Goal: Information Seeking & Learning: Learn about a topic

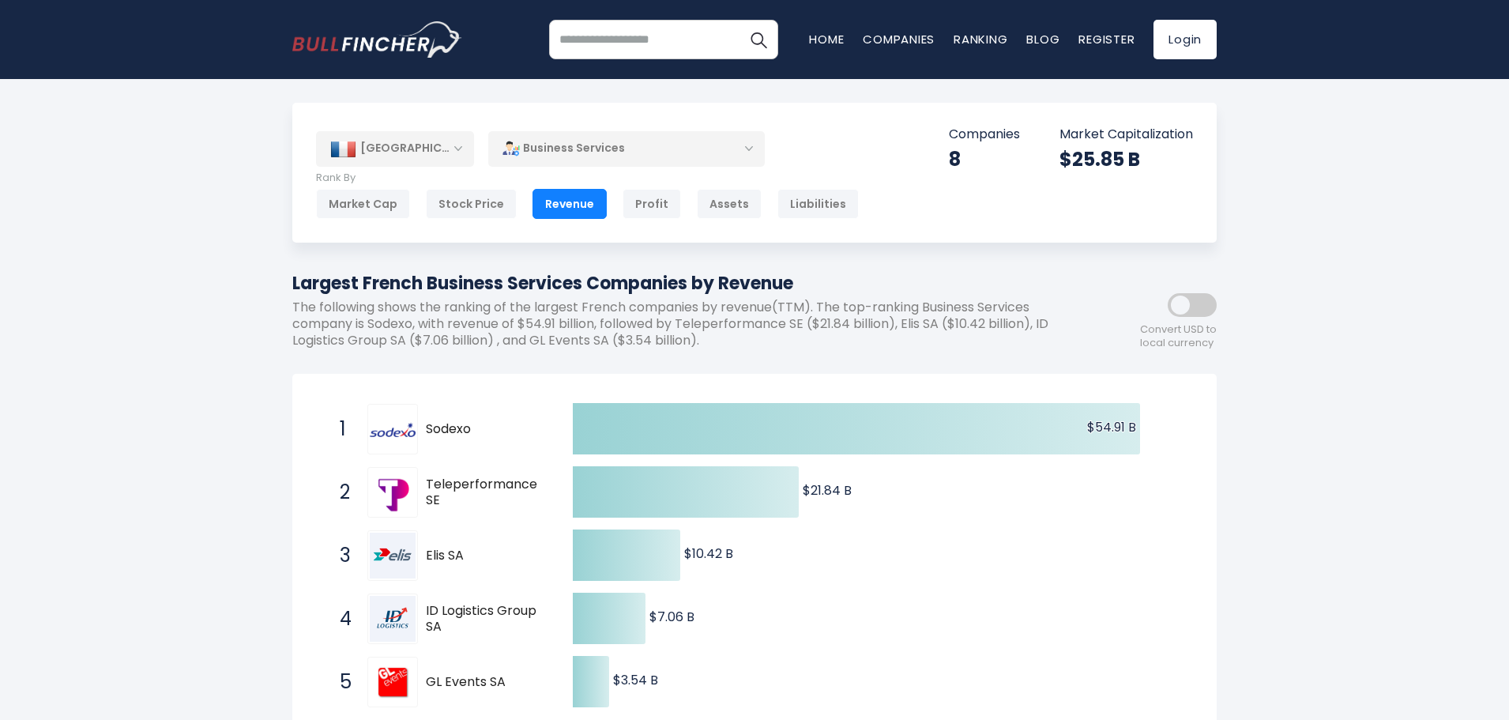
click at [448, 150] on div "[GEOGRAPHIC_DATA]" at bounding box center [395, 148] width 158 height 35
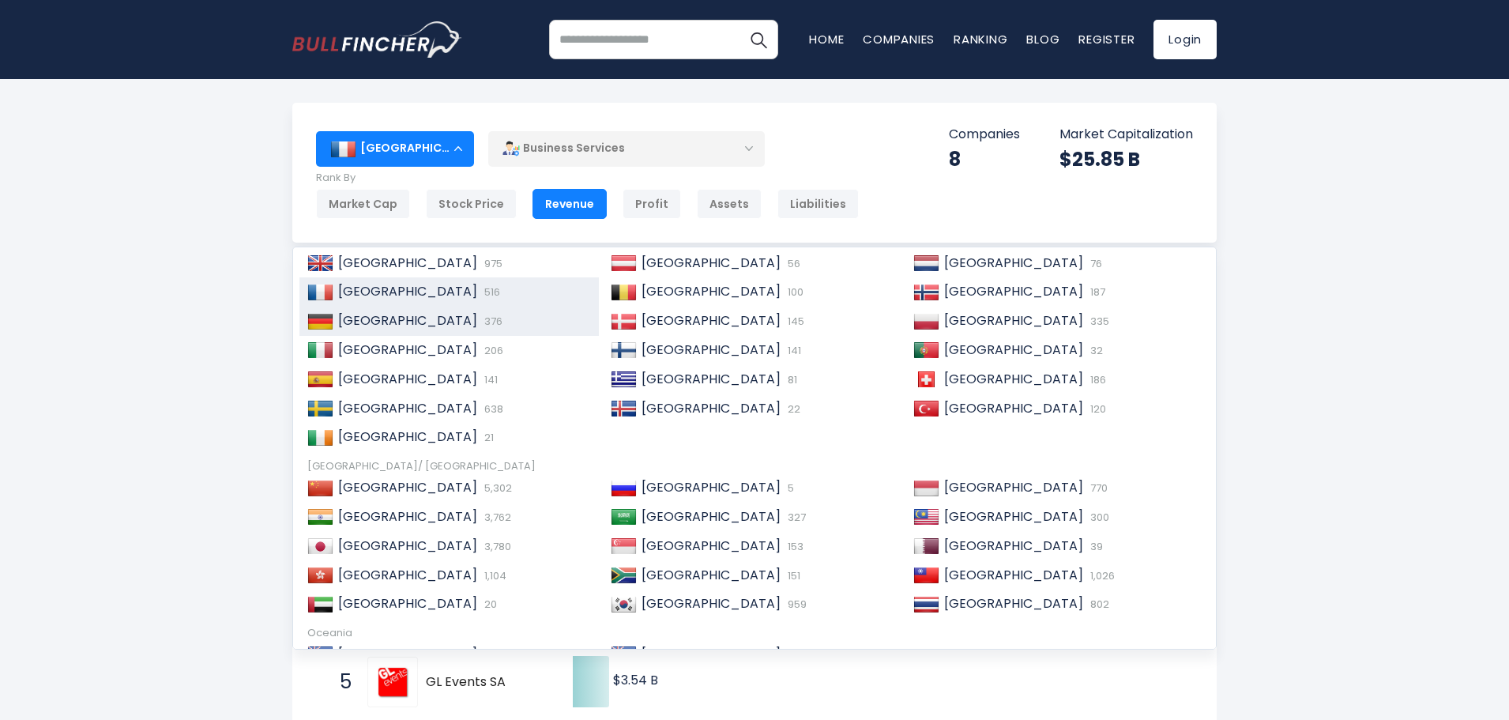
scroll to position [158, 0]
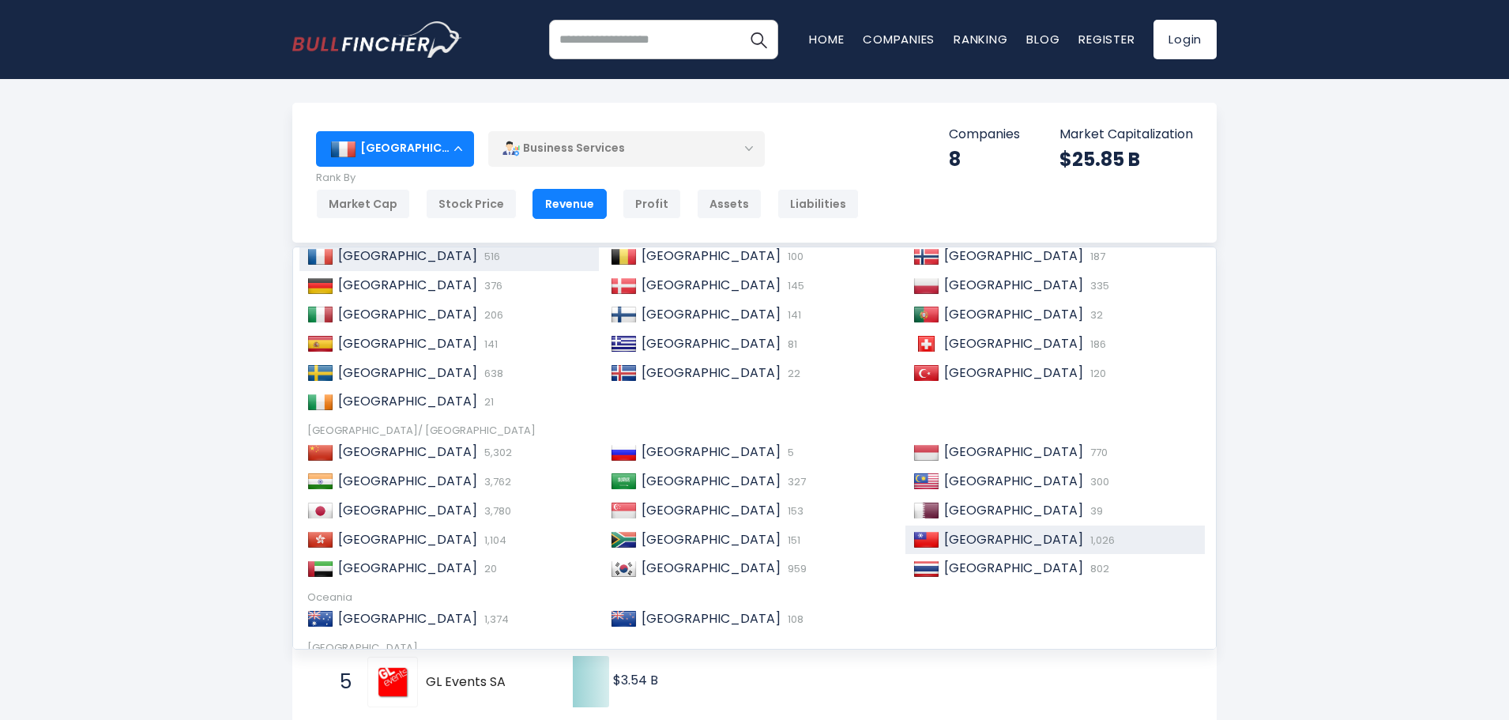
click at [962, 543] on span "[GEOGRAPHIC_DATA]" at bounding box center [1013, 539] width 139 height 18
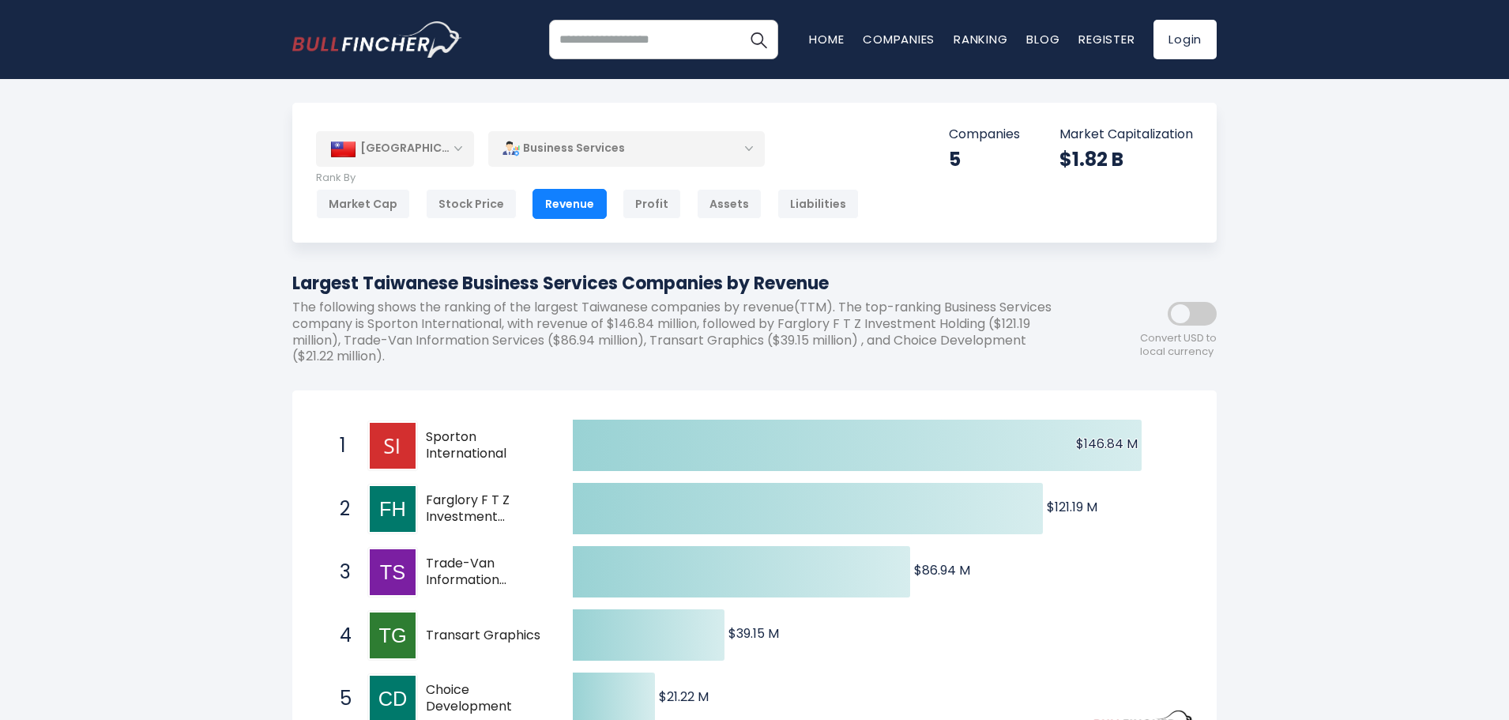
click at [610, 149] on div "Business Services" at bounding box center [626, 148] width 277 height 36
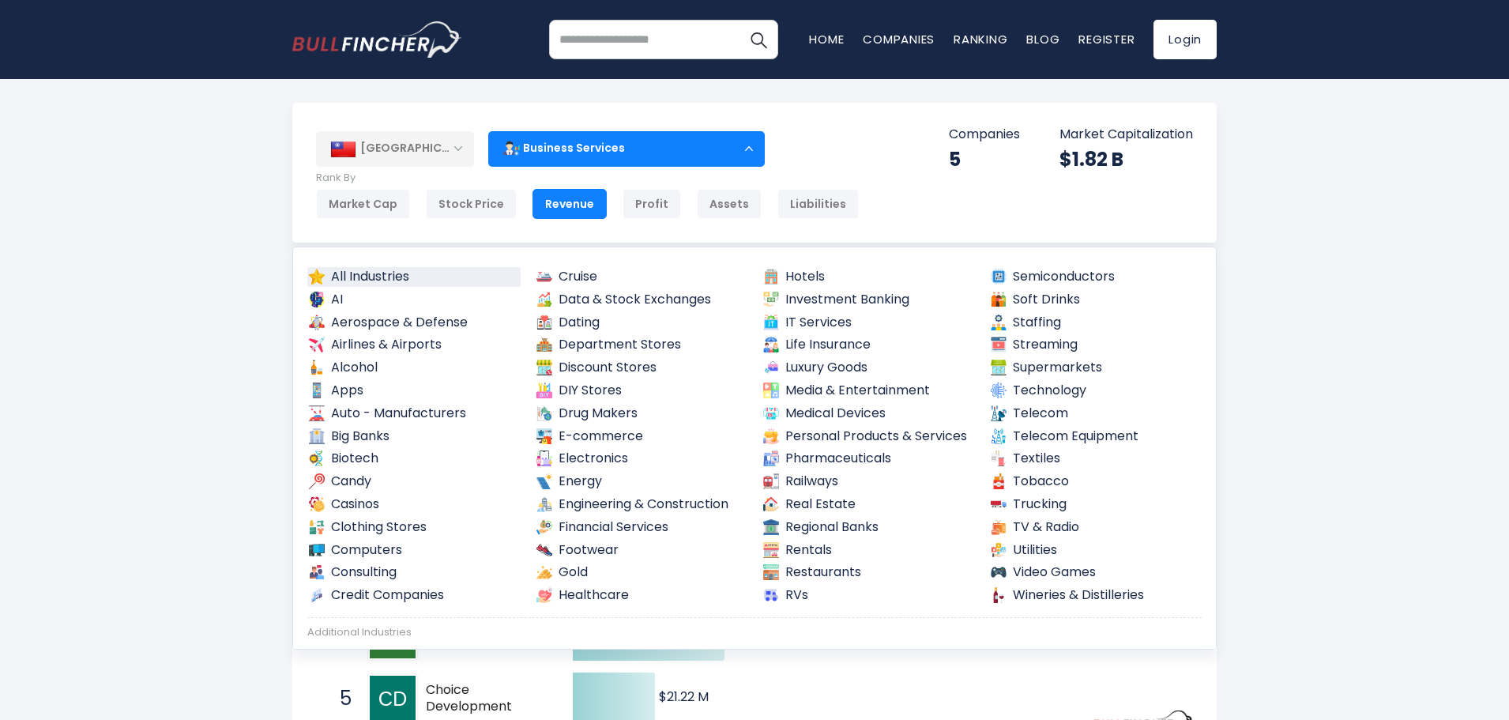
click at [375, 281] on link "All Industries" at bounding box center [413, 277] width 213 height 20
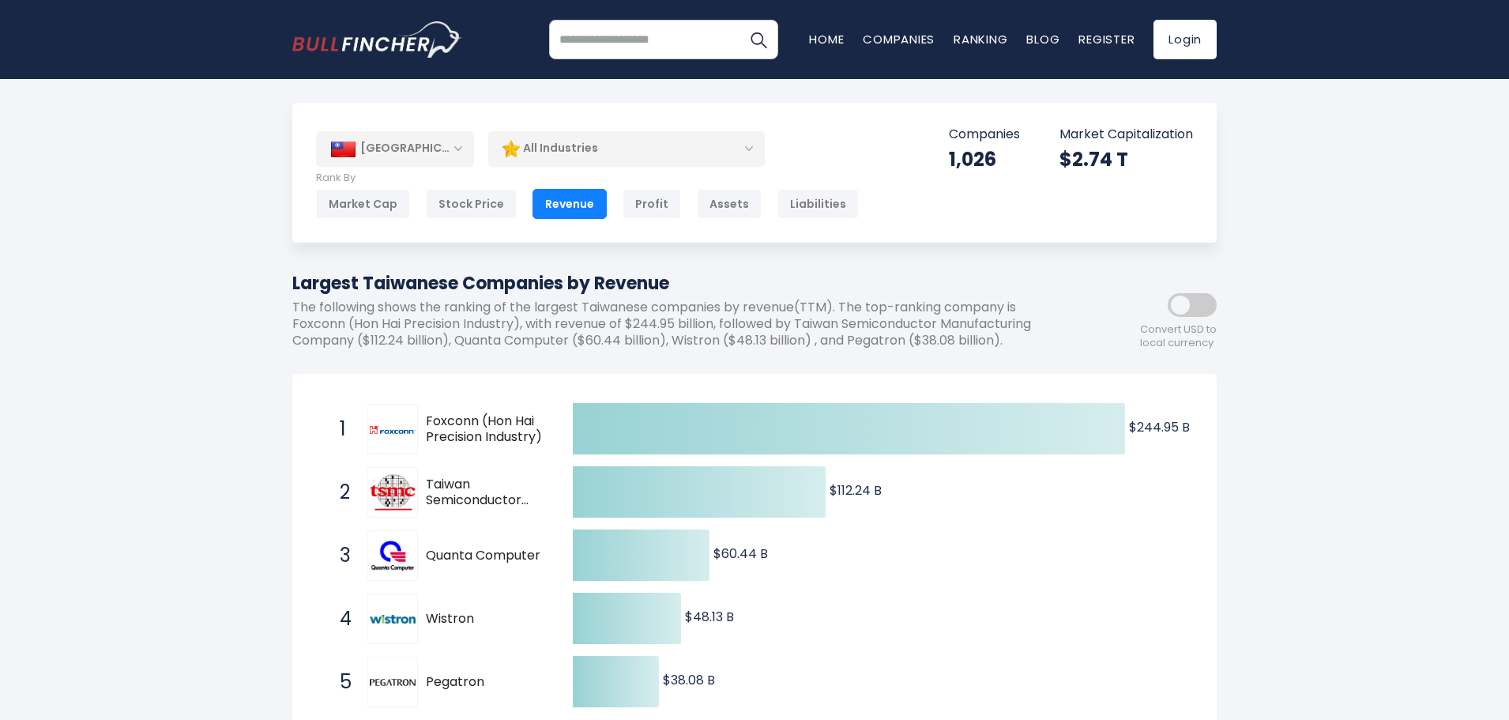
scroll to position [237, 0]
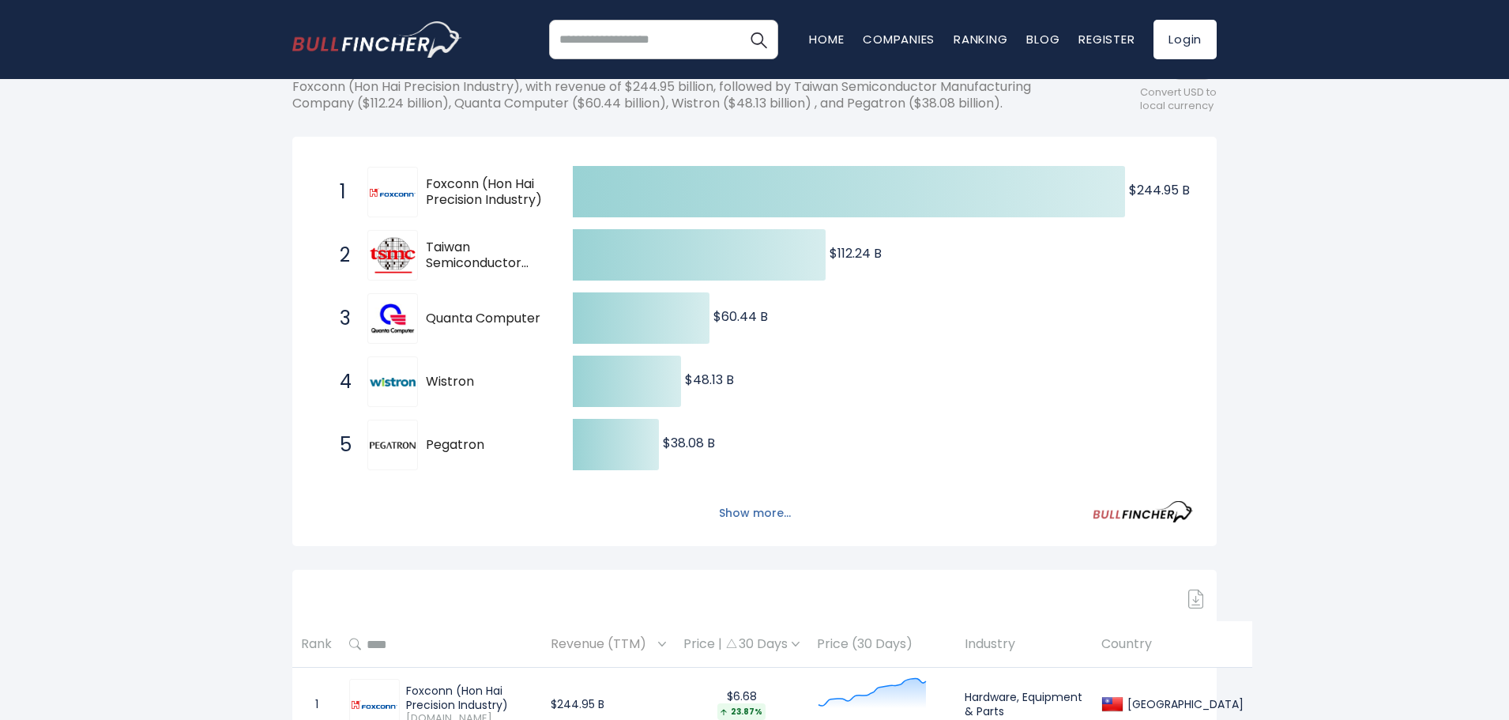
click at [769, 513] on button "Show more..." at bounding box center [755, 513] width 91 height 26
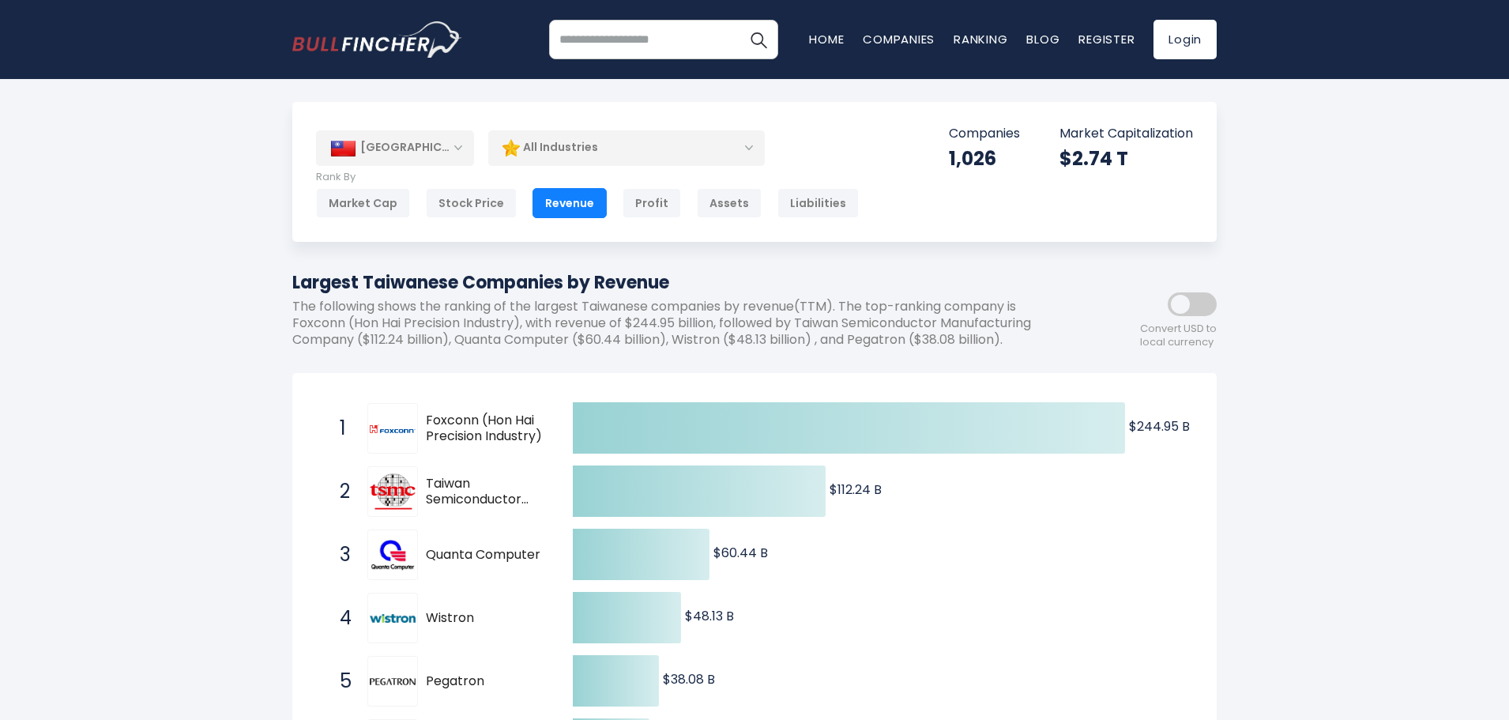
scroll to position [0, 0]
